Goal: Task Accomplishment & Management: Complete application form

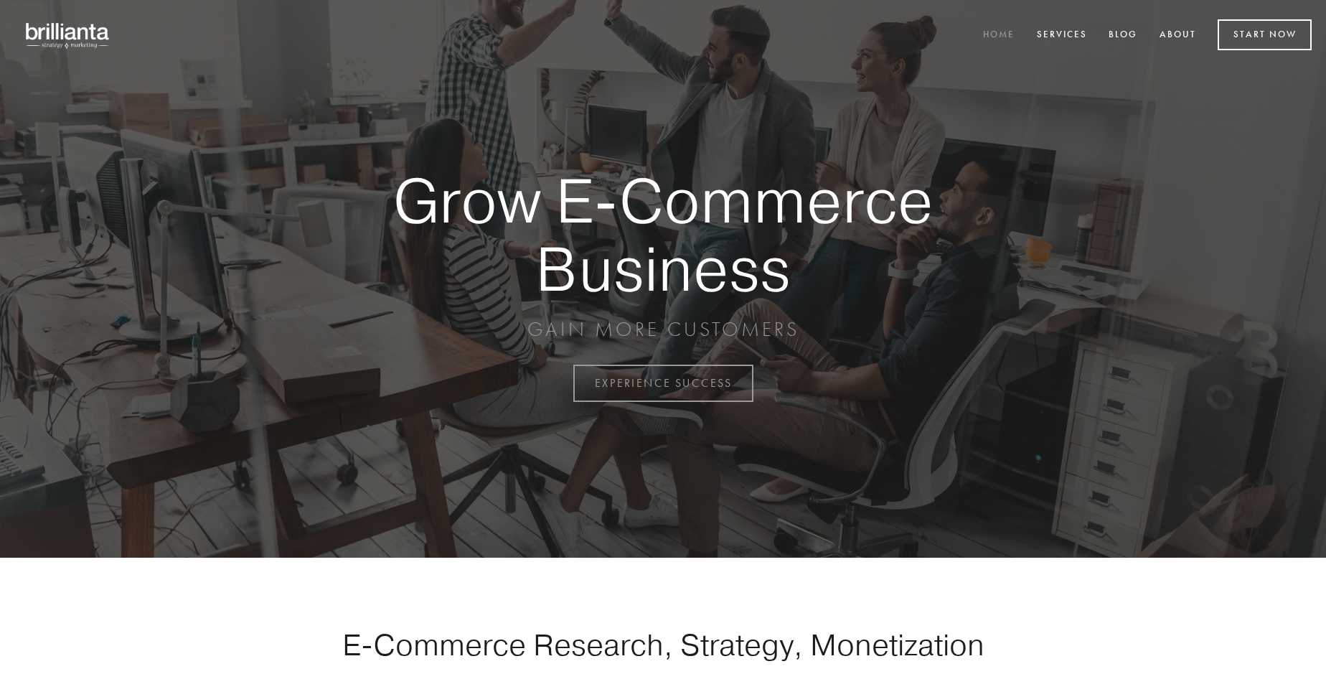
scroll to position [3762, 0]
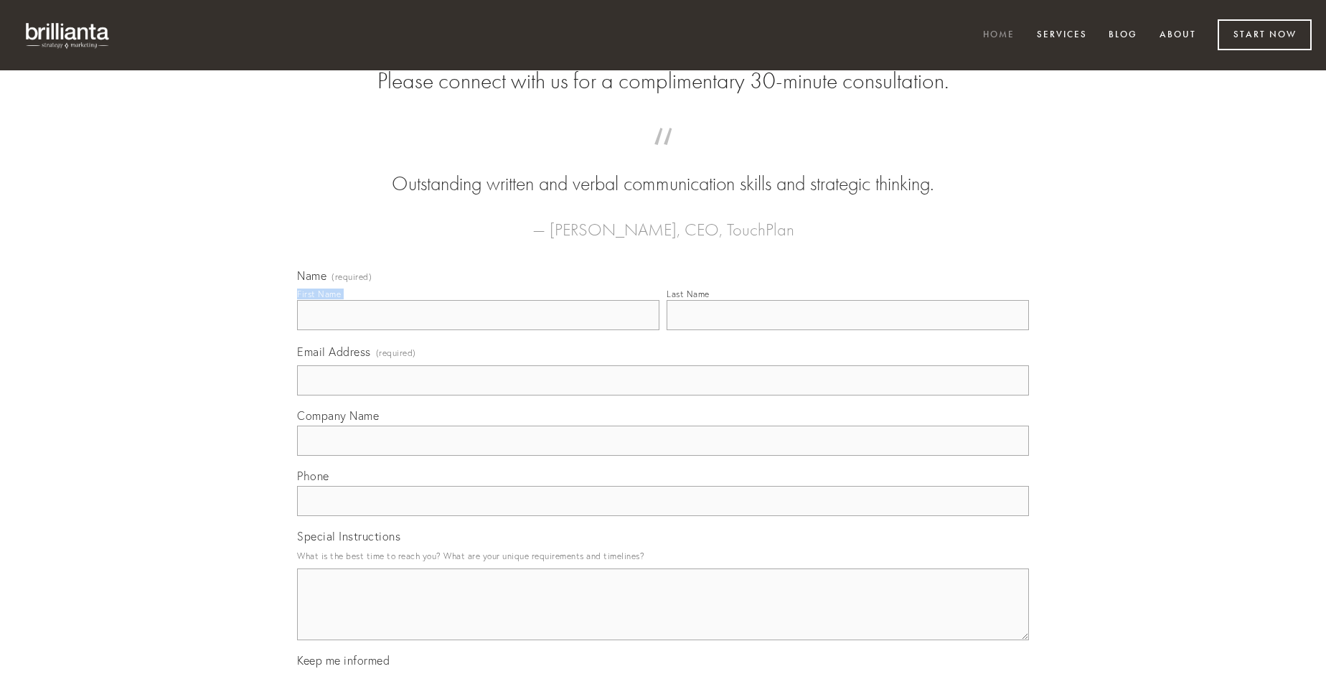
type input "[PERSON_NAME]"
click at [848, 330] on input "Last Name" at bounding box center [848, 315] width 362 height 30
type input "[PERSON_NAME]"
click at [663, 395] on input "Email Address (required)" at bounding box center [663, 380] width 732 height 30
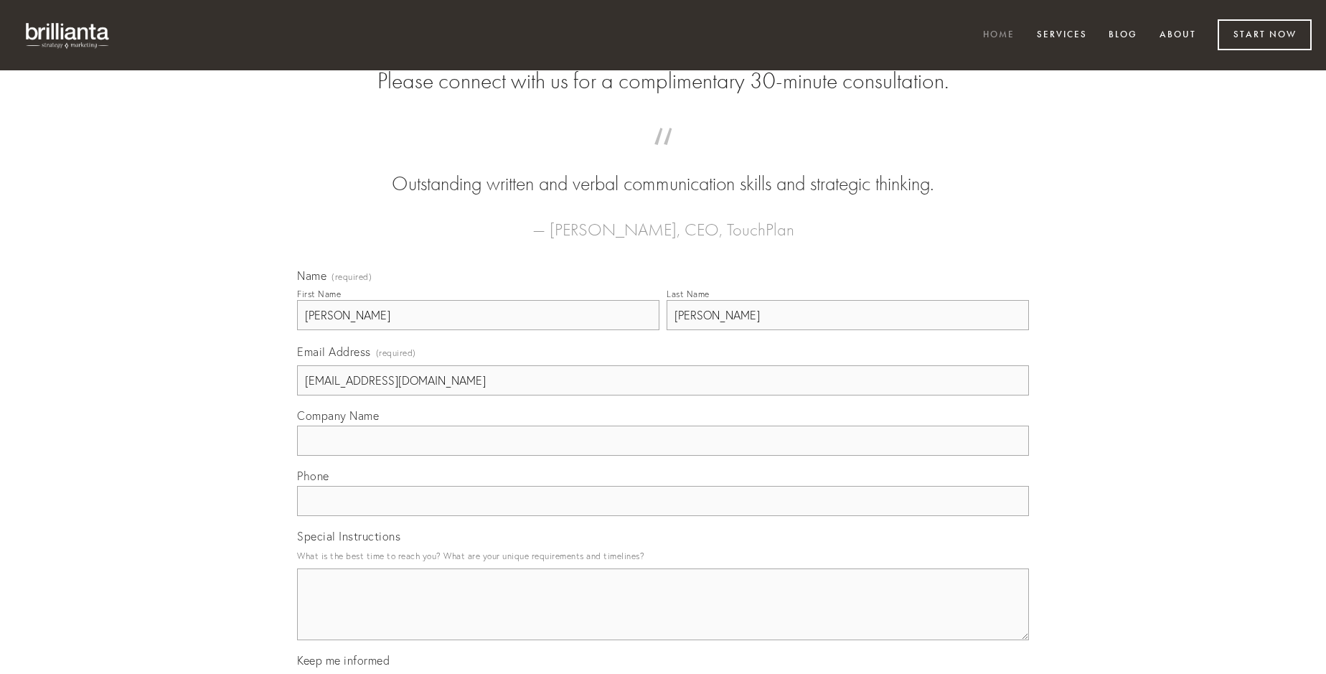
type input "[EMAIL_ADDRESS][DOMAIN_NAME]"
click at [663, 456] on input "Company Name" at bounding box center [663, 441] width 732 height 30
type input "[PERSON_NAME]"
click at [663, 516] on input "text" at bounding box center [663, 501] width 732 height 30
click at [663, 617] on textarea "Special Instructions" at bounding box center [663, 604] width 732 height 72
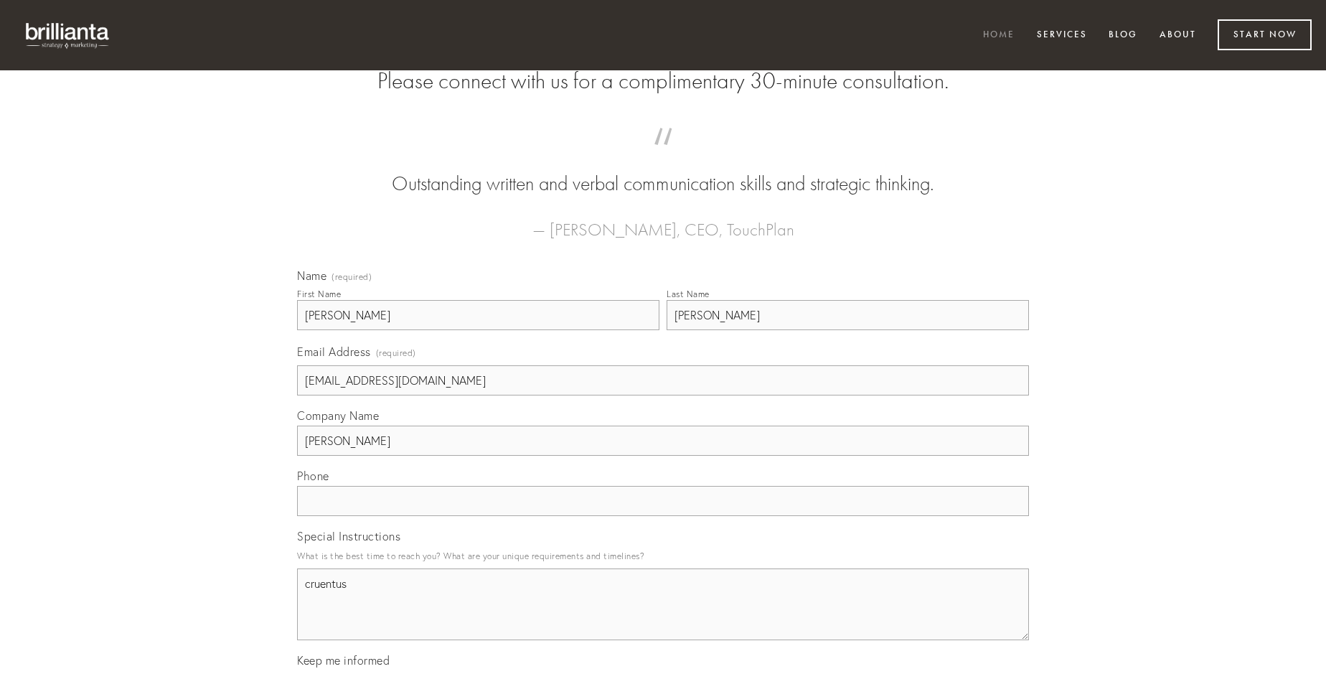
type textarea "cruentus"
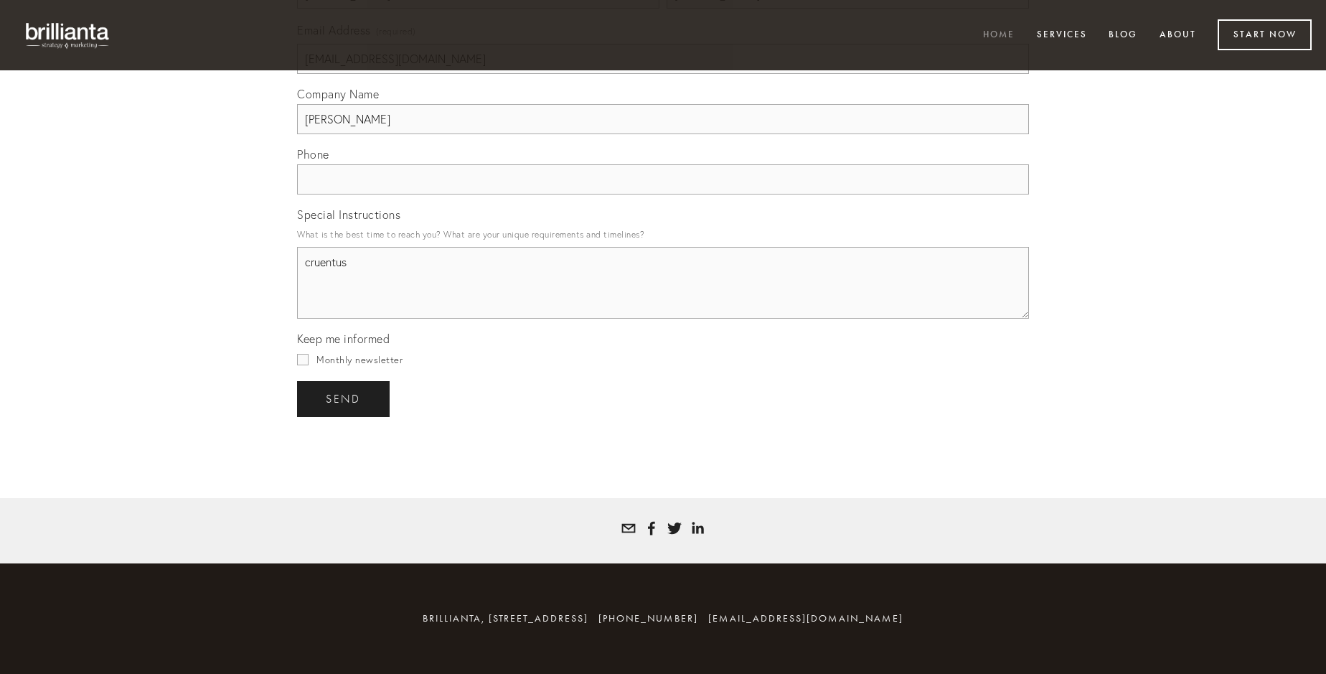
click at [344, 398] on span "send" at bounding box center [343, 399] width 35 height 13
